Goal: Information Seeking & Learning: Check status

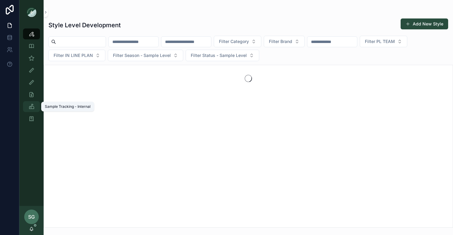
click at [33, 106] on icon "scrollable content" at bounding box center [31, 107] width 6 height 6
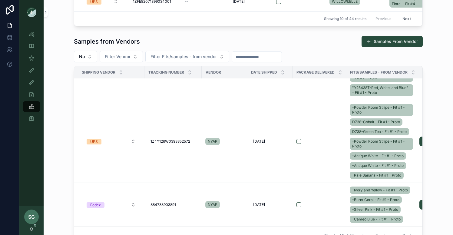
scroll to position [154, 0]
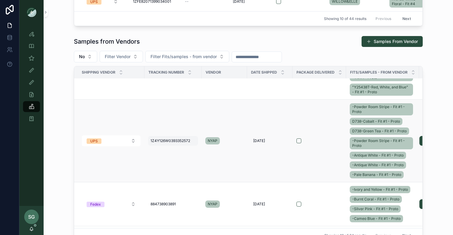
click at [172, 143] on span "1Z4Y126W0393352572" at bounding box center [170, 140] width 40 height 5
drag, startPoint x: 205, startPoint y: 153, endPoint x: 137, endPoint y: 151, distance: 67.8
click at [137, 151] on div "Style View Style View - Vendor Specific Sample (MPN) View Fit View Sample Coord…" at bounding box center [236, 117] width 434 height 235
drag, startPoint x: 203, startPoint y: 154, endPoint x: 141, endPoint y: 153, distance: 62.1
click at [141, 153] on div "Style View Style View - Vendor Specific Sample (MPN) View Fit View Sample Coord…" at bounding box center [236, 117] width 434 height 235
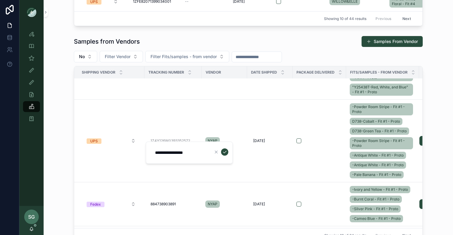
drag, startPoint x: 202, startPoint y: 153, endPoint x: 154, endPoint y: 153, distance: 47.8
click at [154, 153] on input "**********" at bounding box center [180, 152] width 58 height 8
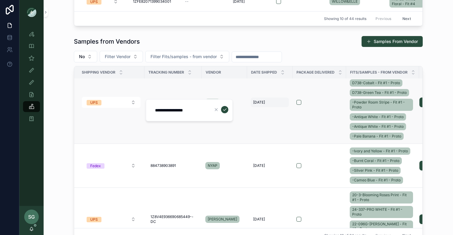
scroll to position [198, 0]
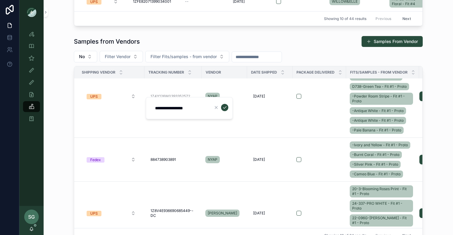
click at [56, 142] on div "Samples from Vendors Samples From Vendor No Filter Vendor Filter Fits/samples -…" at bounding box center [248, 139] width 400 height 212
click at [174, 162] on span "884738903891" at bounding box center [162, 159] width 25 height 5
drag, startPoint x: 189, startPoint y: 172, endPoint x: 148, endPoint y: 172, distance: 41.2
click at [148, 172] on div "**********" at bounding box center [189, 171] width 87 height 22
click at [60, 170] on div "Samples from Vendors Samples From Vendor No Filter Vendor Filter Fits/samples -…" at bounding box center [248, 139] width 400 height 212
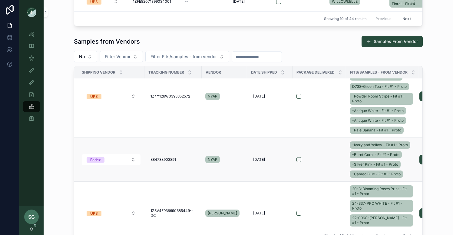
click at [308, 157] on td "scrollable content" at bounding box center [319, 160] width 54 height 44
click at [235, 164] on div "NYAP" at bounding box center [224, 160] width 38 height 10
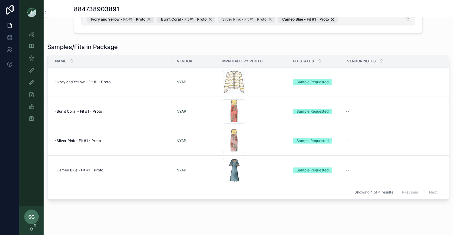
scroll to position [128, 0]
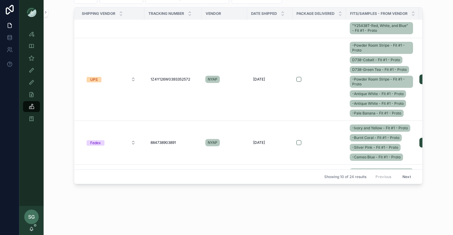
scroll to position [156, 0]
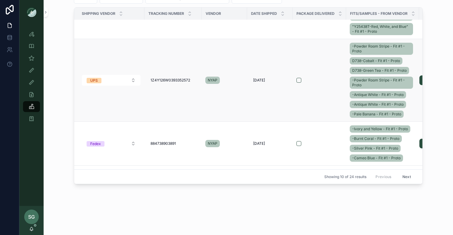
click at [239, 85] on div "NYAP" at bounding box center [224, 80] width 38 height 10
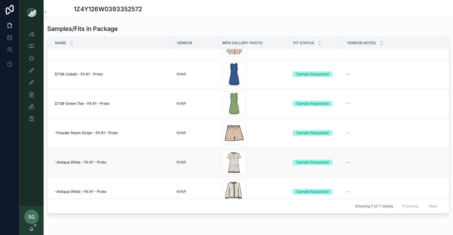
scroll to position [10, 0]
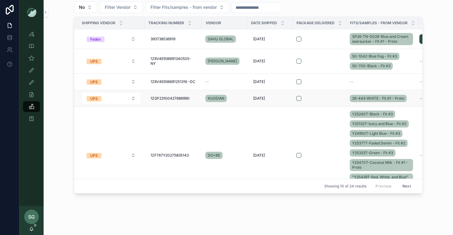
scroll to position [247, 0]
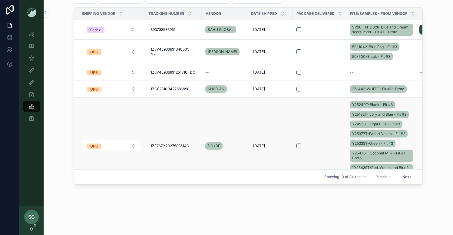
click at [237, 147] on div "DO+BE" at bounding box center [224, 146] width 38 height 10
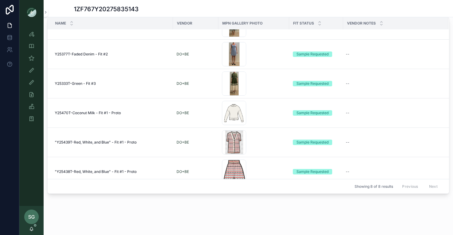
scroll to position [85, 0]
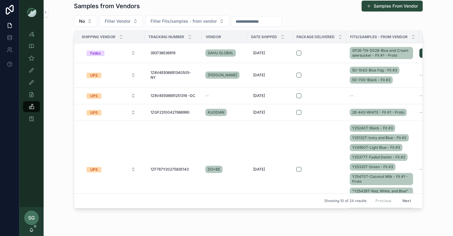
scroll to position [220, 0]
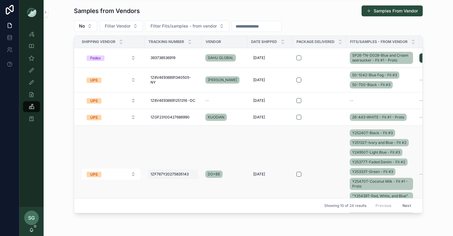
click at [178, 177] on span "1ZF767Y20275835143" at bounding box center [169, 174] width 38 height 5
drag, startPoint x: 201, startPoint y: 187, endPoint x: 145, endPoint y: 187, distance: 56.6
click at [145, 187] on div "Style View Style View - Vendor Specific Sample (MPN) View Fit View Sample Coord…" at bounding box center [236, 118] width 434 height 236
drag, startPoint x: 204, startPoint y: 184, endPoint x: 154, endPoint y: 184, distance: 50.3
click at [154, 184] on input "**********" at bounding box center [180, 186] width 58 height 8
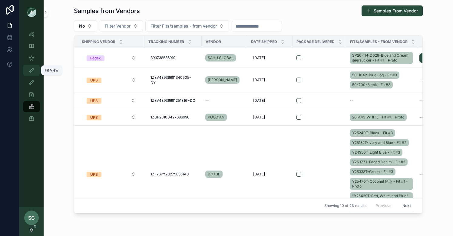
click at [30, 71] on icon "scrollable content" at bounding box center [31, 70] width 6 height 6
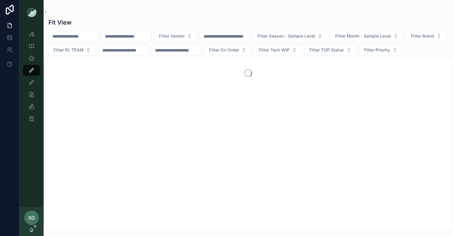
click at [126, 37] on input "scrollable content" at bounding box center [126, 36] width 50 height 8
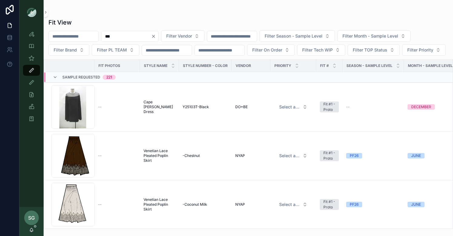
type input "***"
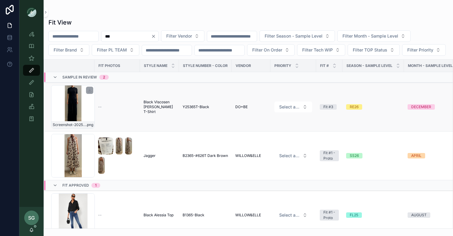
click at [70, 118] on div "Screenshot-2025-09-09-at-11.00.06-AM .png" at bounding box center [73, 107] width 44 height 44
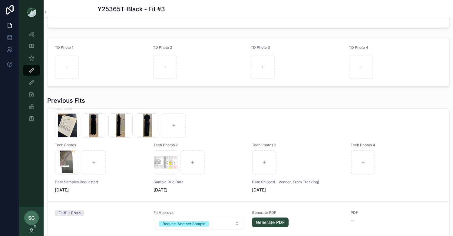
scroll to position [143, 0]
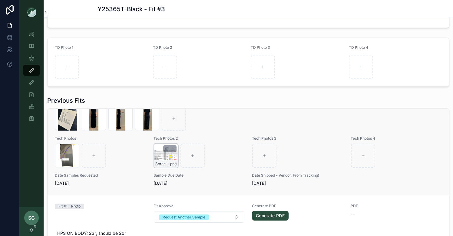
click at [166, 157] on div "Screenshot-2025-09-10-at-4.14.06-PM .png" at bounding box center [166, 156] width 24 height 24
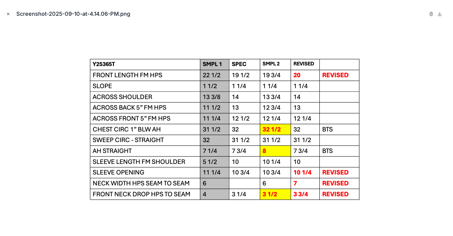
click at [7, 15] on icon "Close modal" at bounding box center [8, 14] width 4 height 4
